Goal: Task Accomplishment & Management: Complete application form

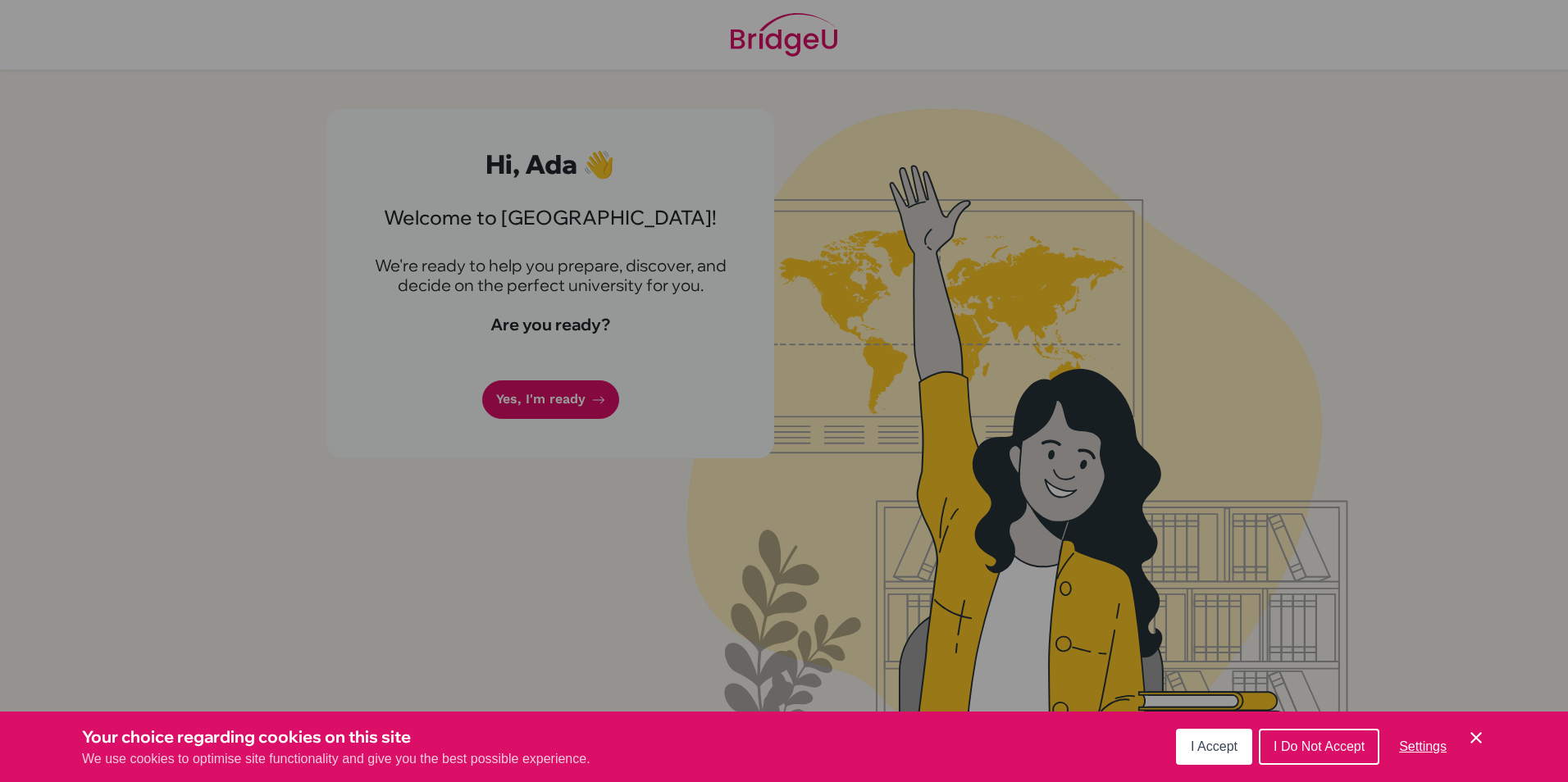
click at [1476, 742] on icon "Cookie Control Close Icon" at bounding box center [1476, 738] width 20 height 20
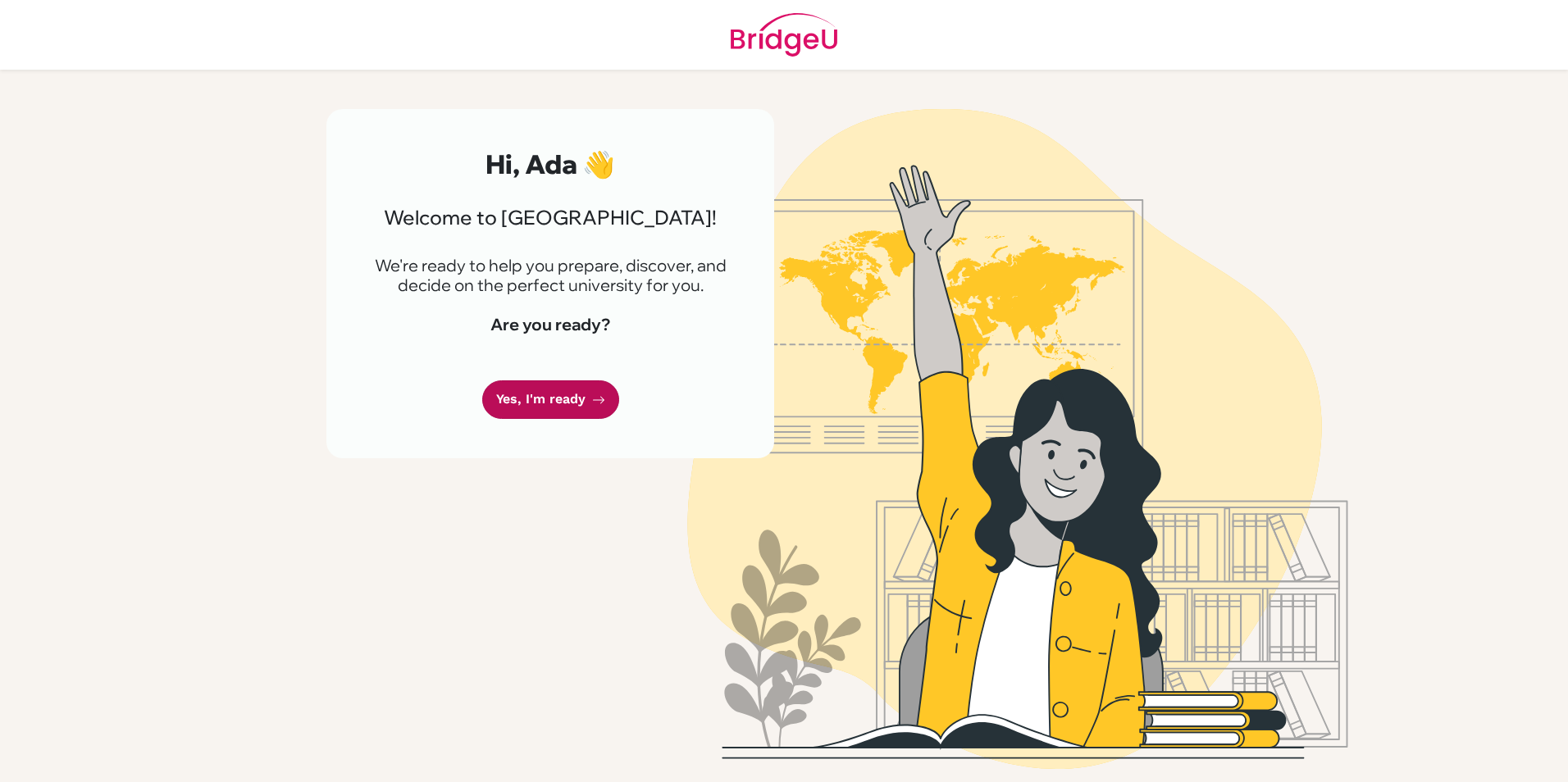
click at [540, 398] on link "Yes, I'm ready" at bounding box center [550, 399] width 137 height 38
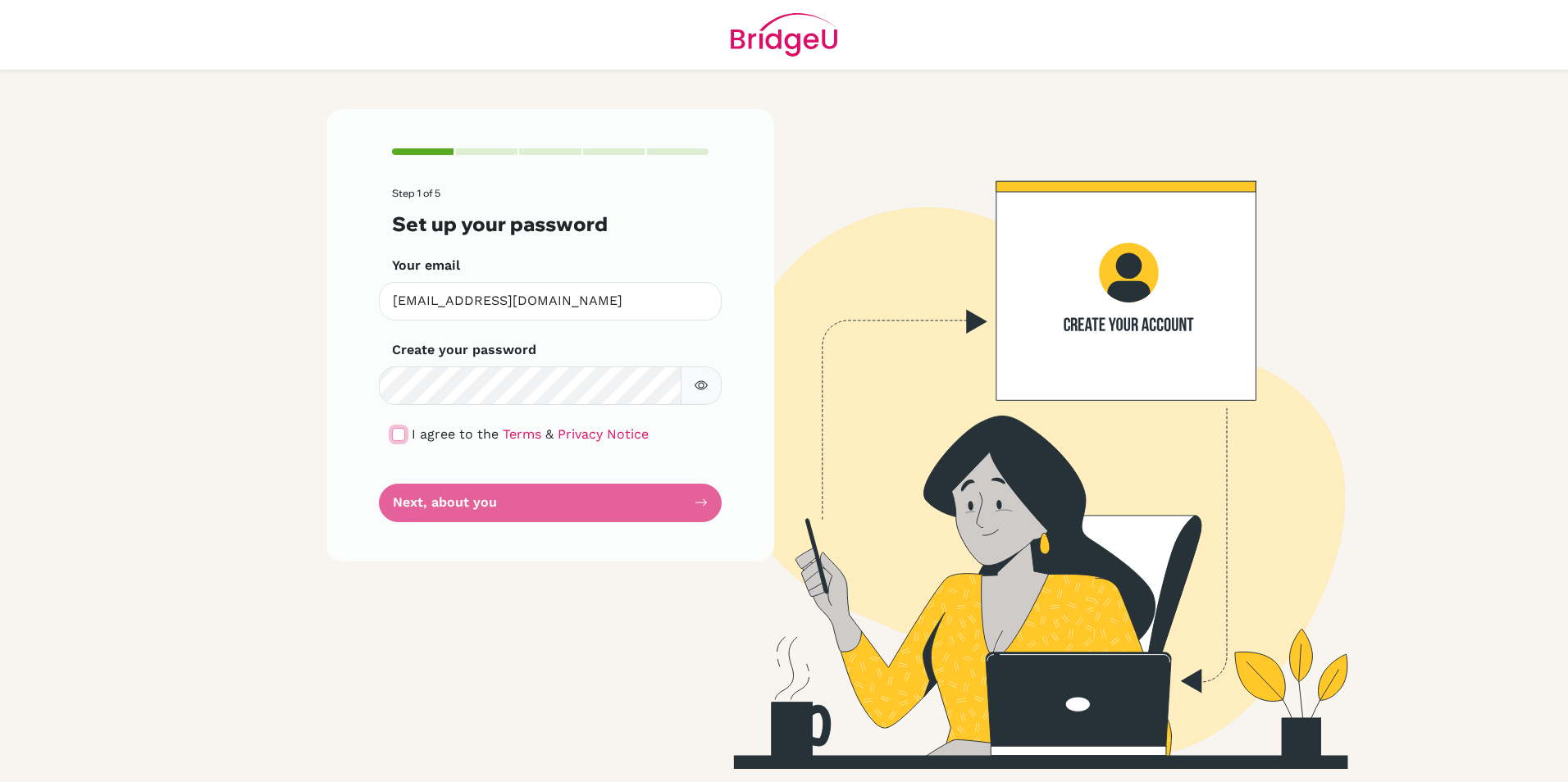
click at [396, 437] on input "checkbox" at bounding box center [398, 434] width 13 height 13
checkbox input "true"
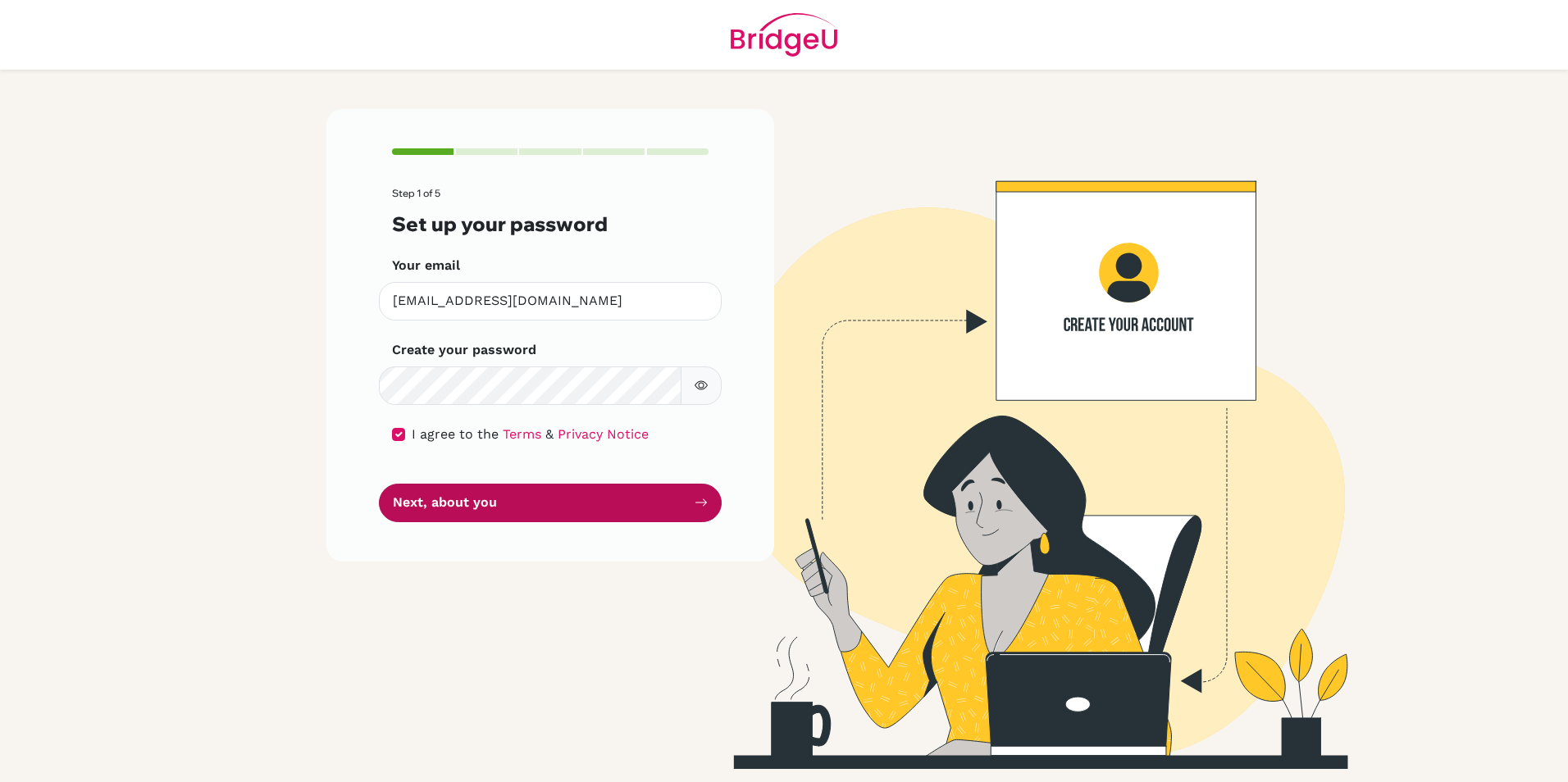
click at [462, 511] on button "Next, about you" at bounding box center [549, 503] width 343 height 38
